Goal: Task Accomplishment & Management: Complete application form

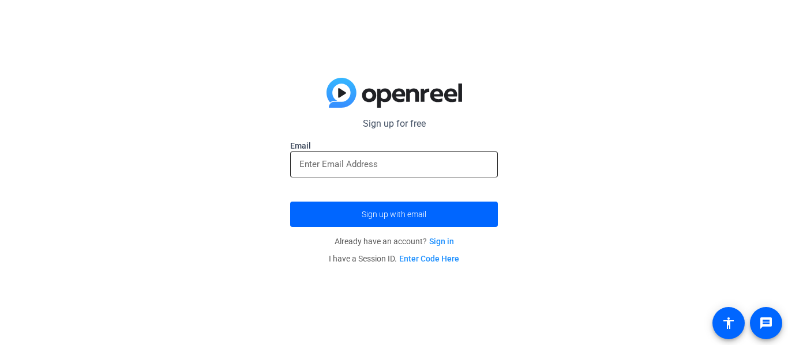
click at [386, 170] on input "email" at bounding box center [393, 164] width 189 height 14
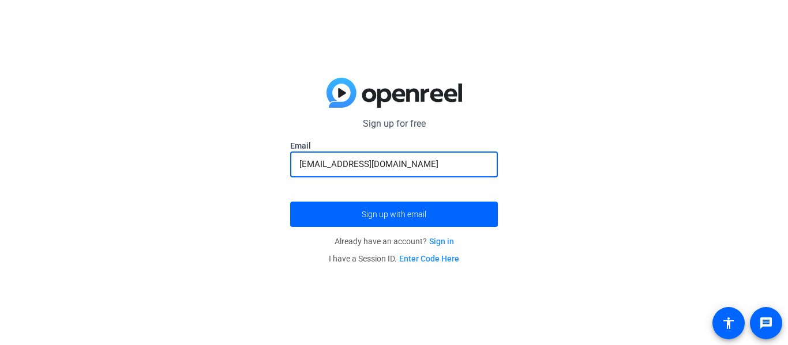
click at [290, 202] on button "Sign up with email" at bounding box center [394, 214] width 208 height 25
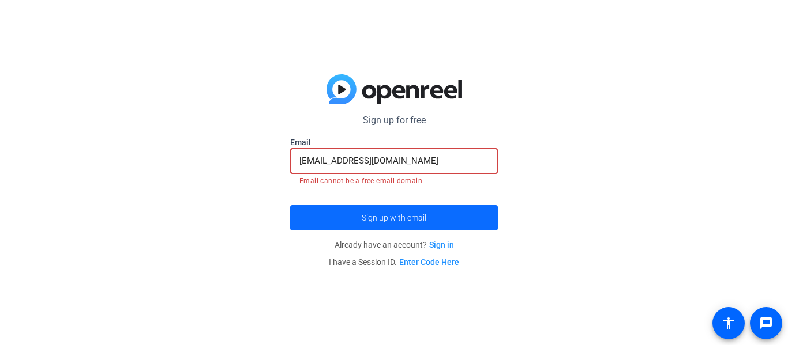
click at [437, 221] on span "submit" at bounding box center [394, 218] width 208 height 28
click at [403, 225] on span "submit" at bounding box center [394, 218] width 208 height 28
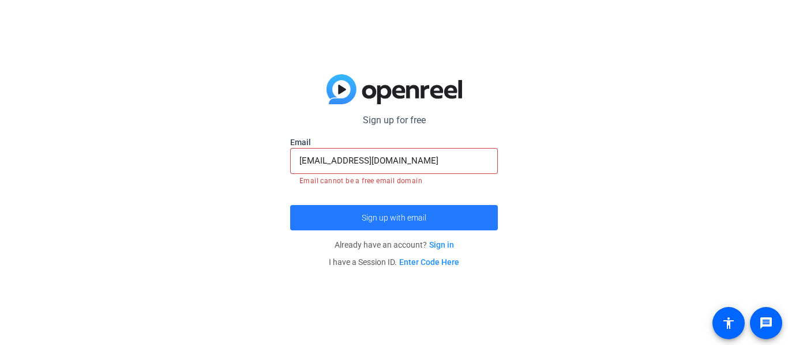
click at [400, 218] on span "Sign up with email" at bounding box center [394, 218] width 65 height 0
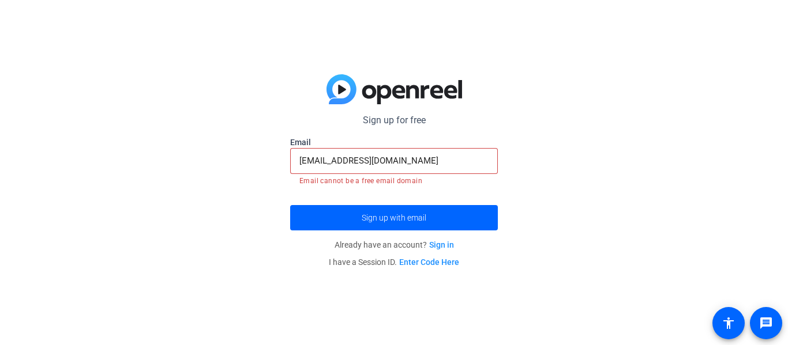
click at [343, 163] on input "[EMAIL_ADDRESS][DOMAIN_NAME]" at bounding box center [393, 161] width 189 height 14
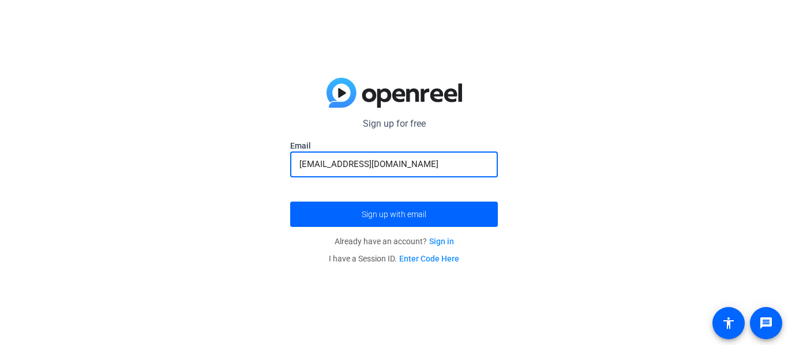
type input "[EMAIL_ADDRESS][DOMAIN_NAME]"
click at [290, 202] on button "Sign up with email" at bounding box center [394, 214] width 208 height 25
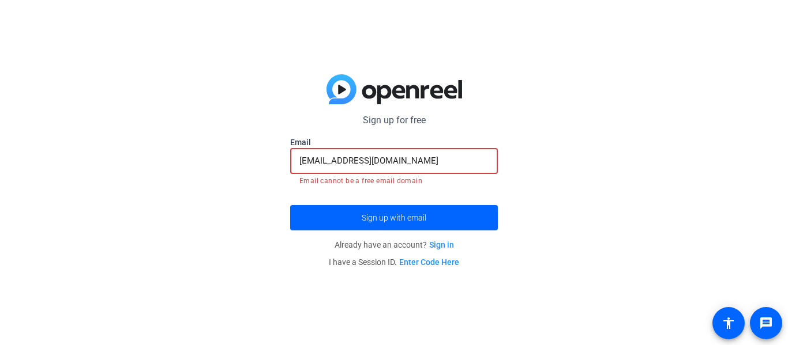
click at [290, 205] on button "Sign up with email" at bounding box center [394, 217] width 208 height 25
